Goal: Navigation & Orientation: Find specific page/section

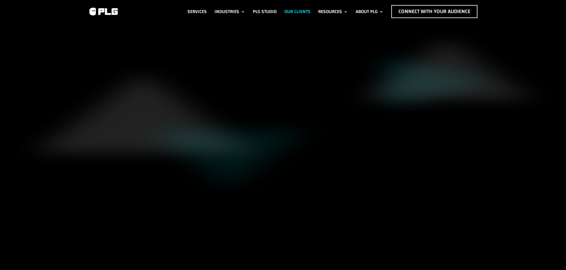
click at [300, 9] on link "Our Clients" at bounding box center [297, 11] width 26 height 13
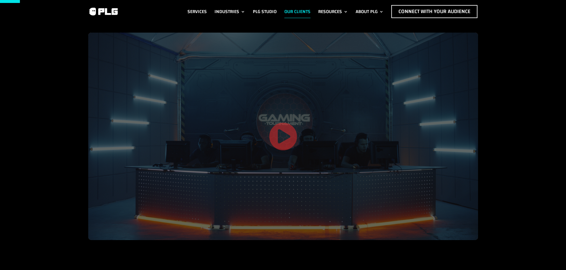
scroll to position [178, 0]
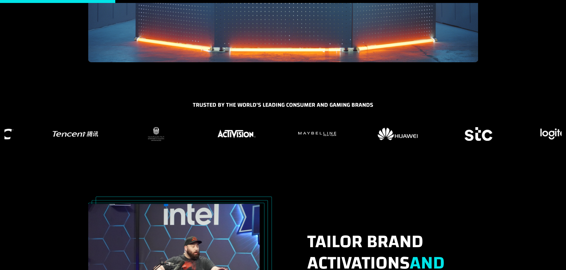
click at [119, 132] on figure "15 / 37" at bounding box center [155, 134] width 73 height 18
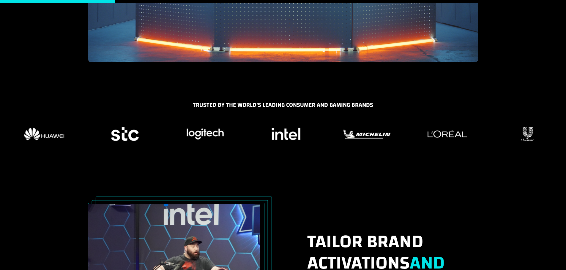
click at [120, 125] on div "Trusted by the world's LEading Consumer and Gaming Brands" at bounding box center [283, 131] width 566 height 60
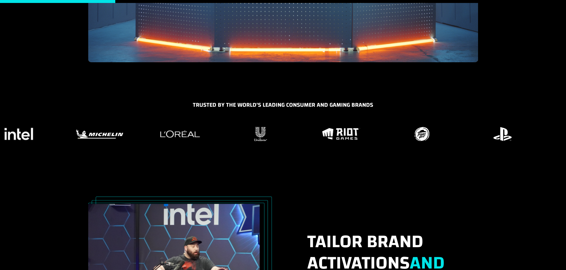
click at [178, 127] on figure "23 / 37" at bounding box center [179, 134] width 73 height 18
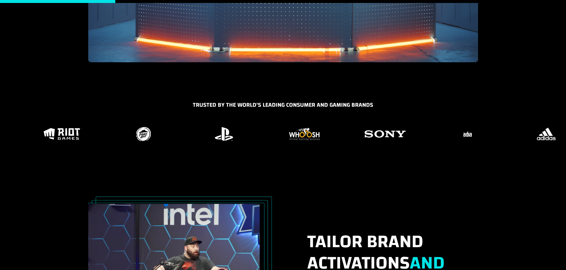
click at [141, 134] on figure "26 / 37" at bounding box center [143, 134] width 73 height 18
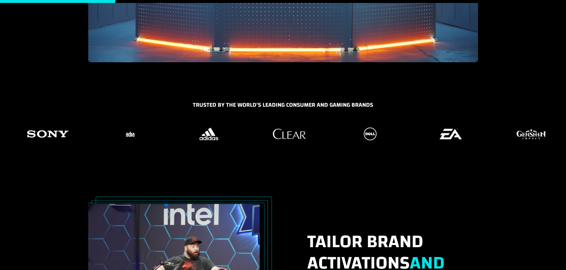
click at [164, 131] on figure "30 / 37" at bounding box center [127, 134] width 73 height 18
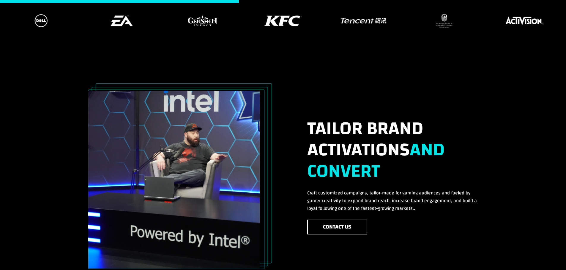
scroll to position [0, 0]
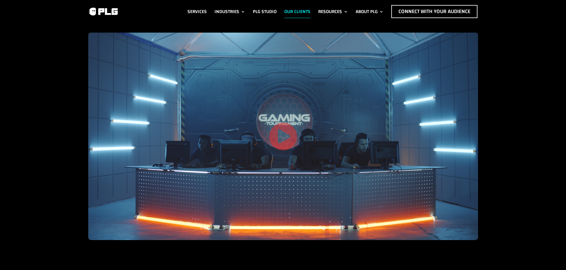
drag, startPoint x: 325, startPoint y: 181, endPoint x: 327, endPoint y: 86, distance: 95.3
click at [203, 12] on link "Services" at bounding box center [196, 11] width 19 height 13
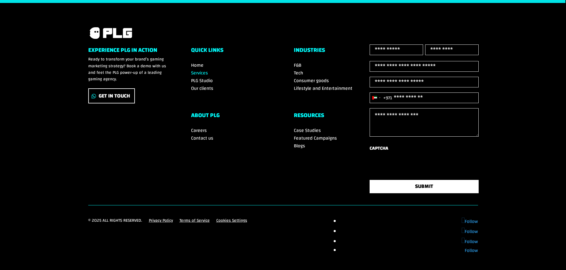
scroll to position [1300, 0]
